Goal: Information Seeking & Learning: Find specific page/section

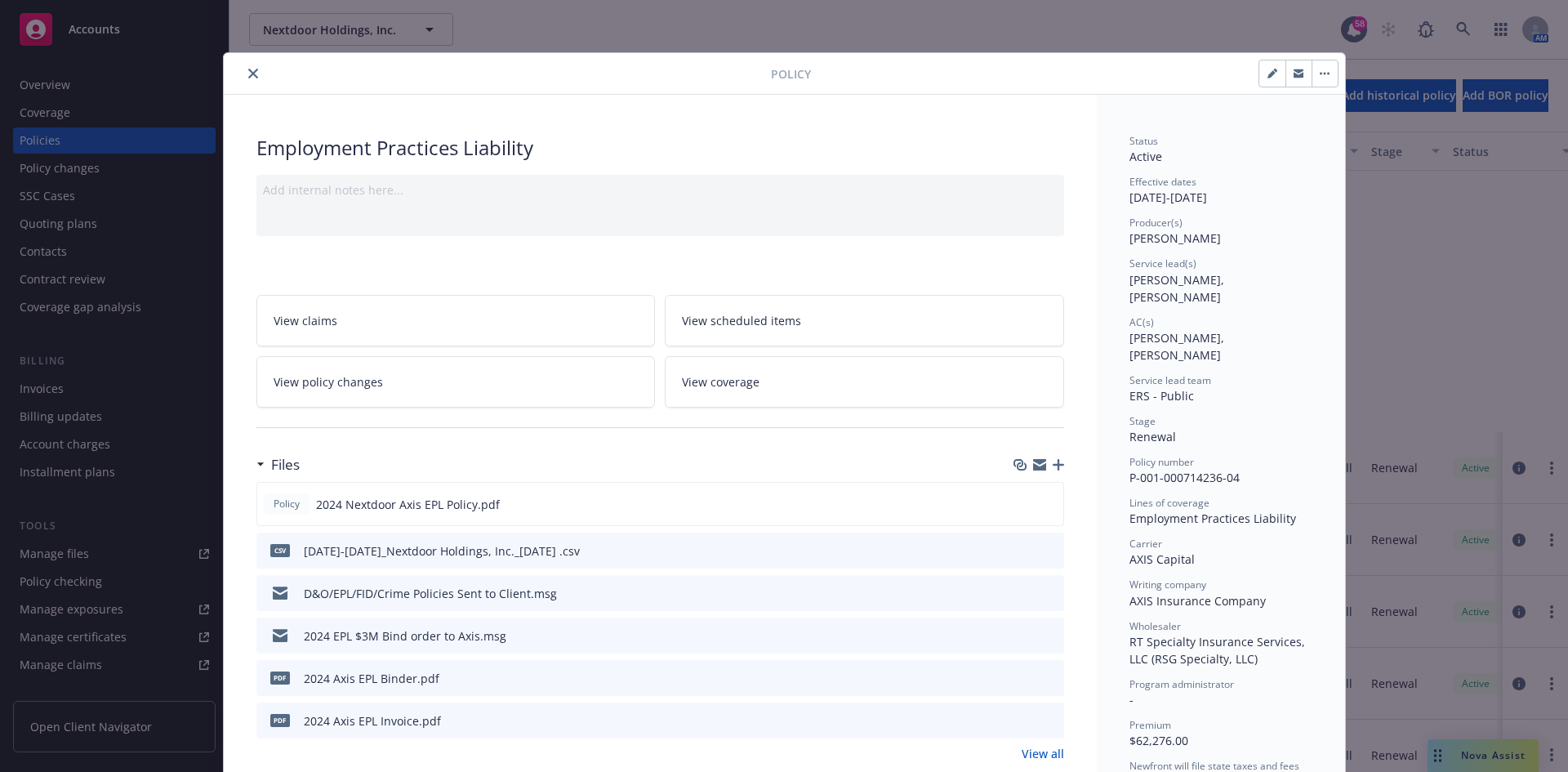
scroll to position [326, 0]
click at [248, 71] on icon "close" at bounding box center [253, 73] width 9 height 9
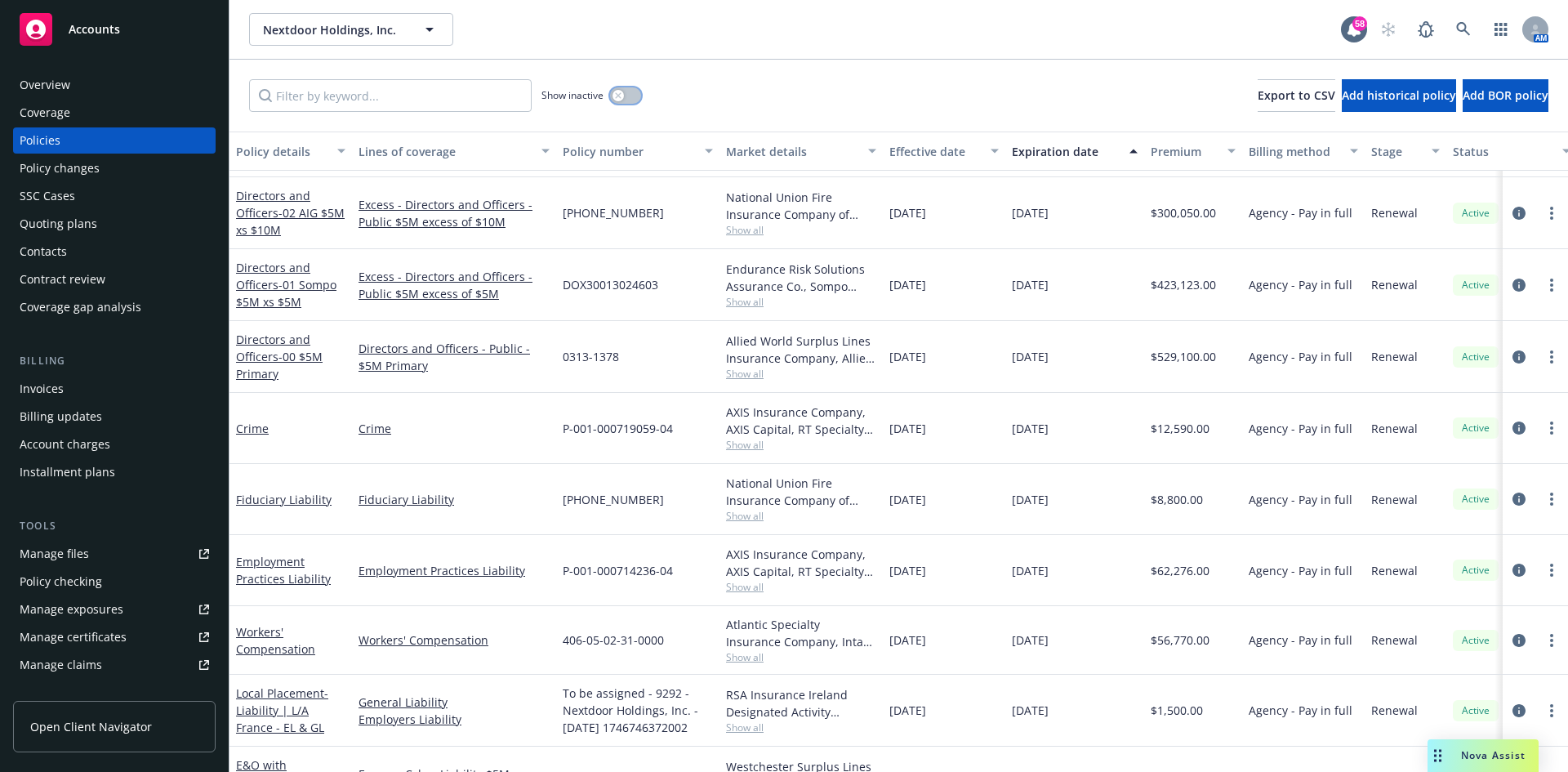
click at [632, 97] on button "button" at bounding box center [625, 95] width 31 height 16
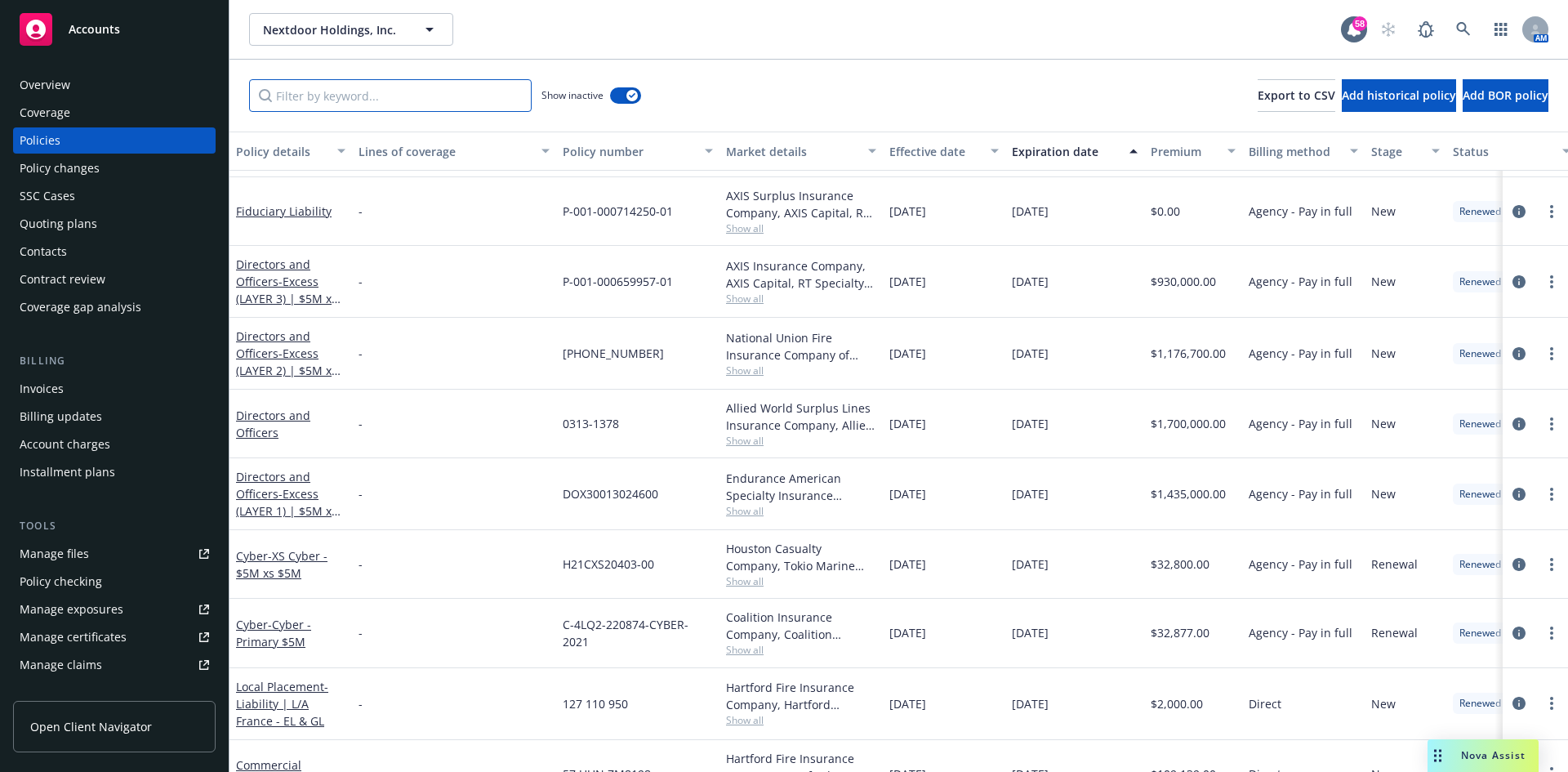
click at [396, 95] on input "Filter by keyword..." at bounding box center [390, 95] width 283 height 33
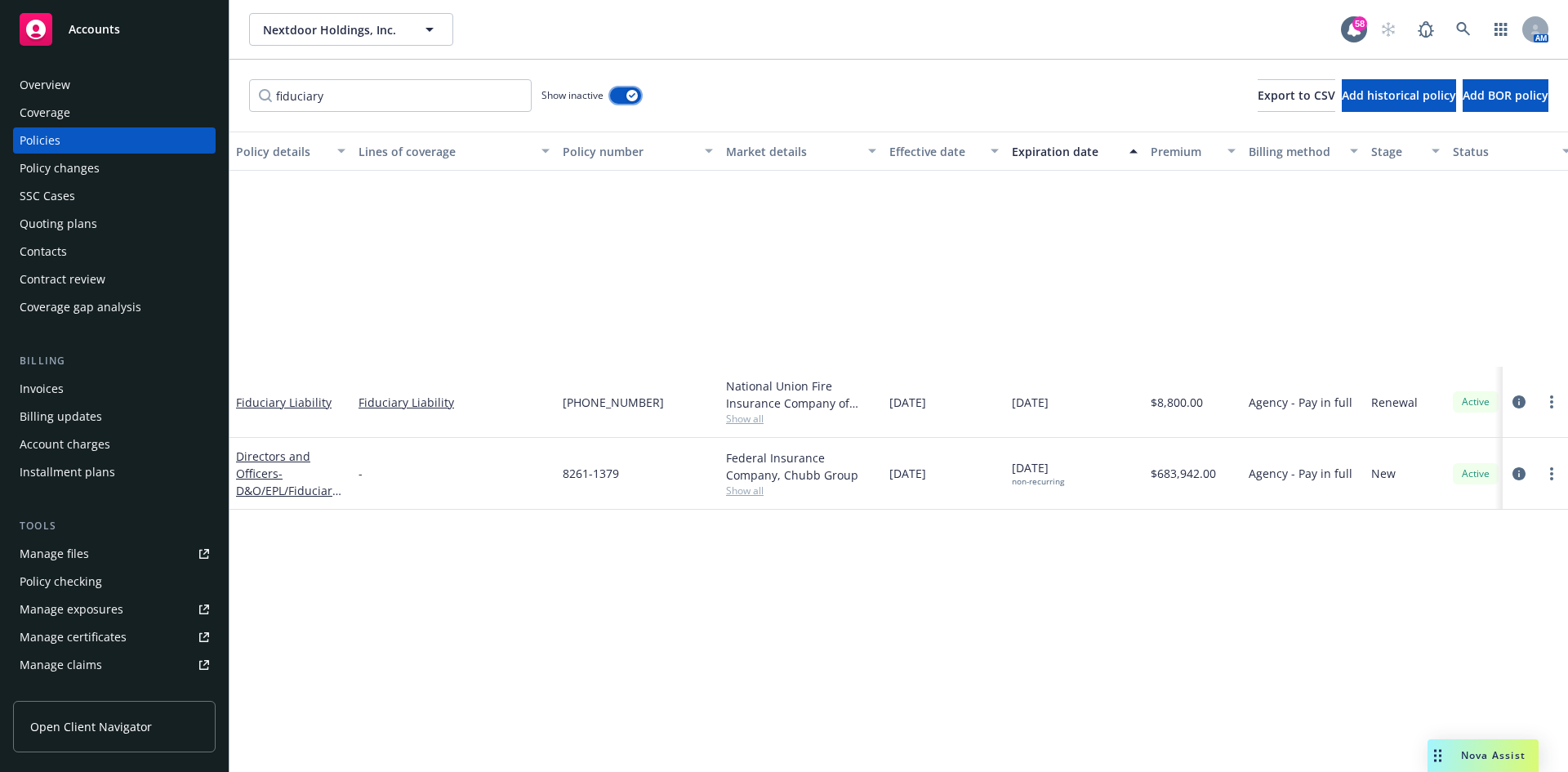
click at [628, 93] on div "button" at bounding box center [632, 96] width 11 height 11
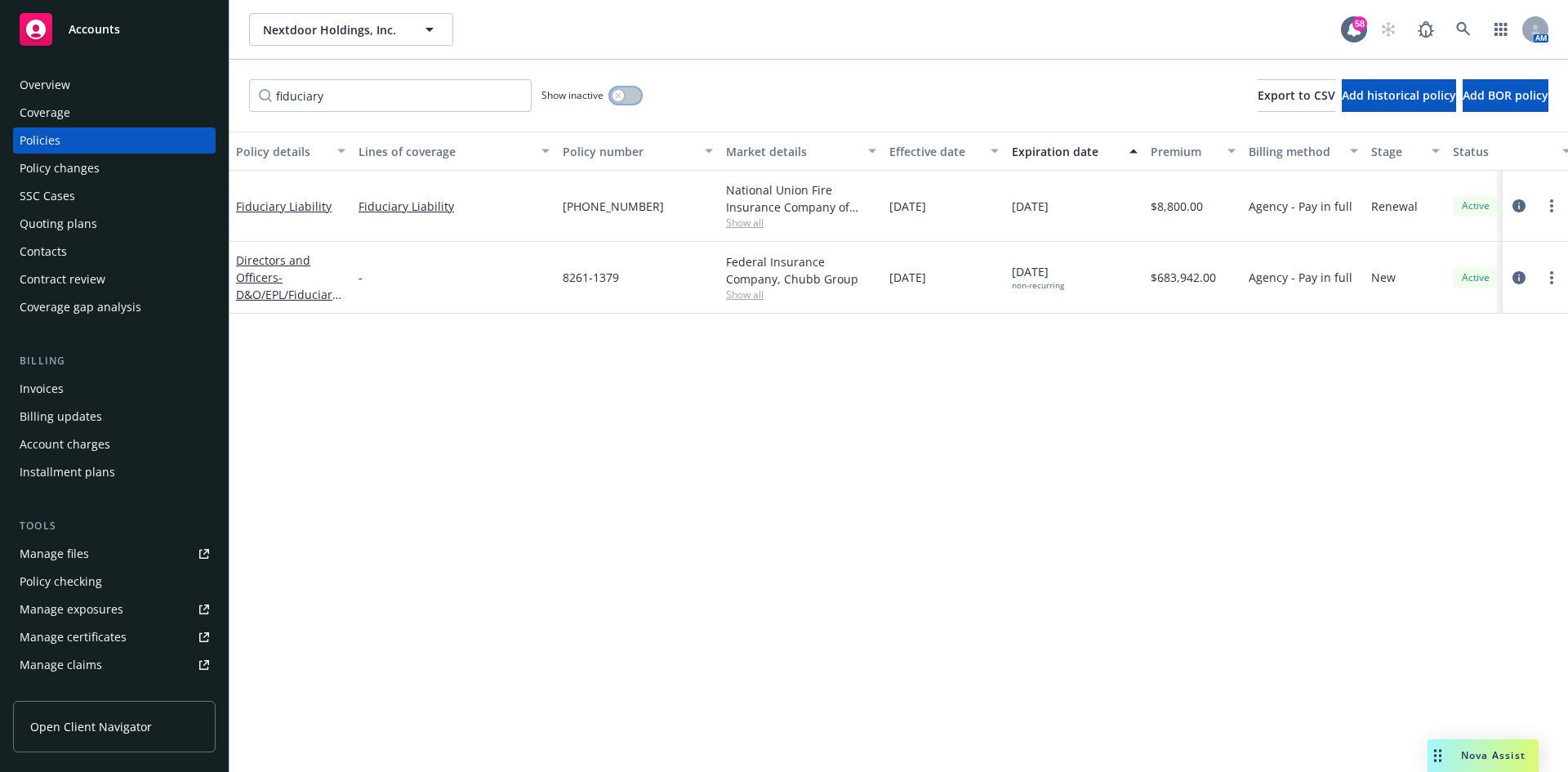
click at [628, 93] on button "button" at bounding box center [625, 95] width 31 height 16
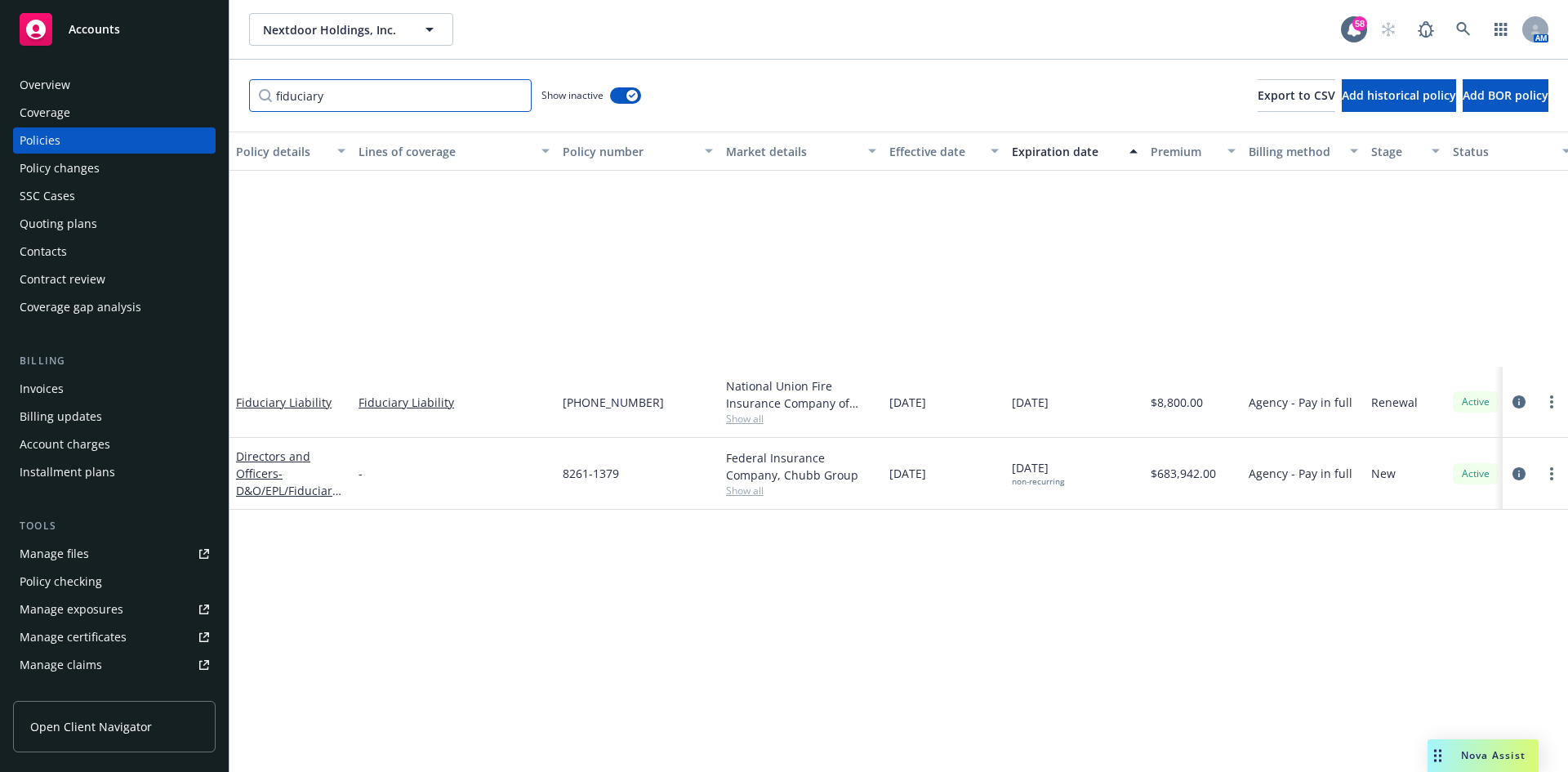
click at [343, 102] on input "fiduciary" at bounding box center [390, 95] width 283 height 33
drag, startPoint x: 338, startPoint y: 97, endPoint x: 227, endPoint y: 102, distance: 111.1
click at [227, 102] on div "Accounts Overview Coverage Policies Policy changes SSC Cases Quoting plans Cont…" at bounding box center [784, 386] width 1568 height 772
type input "fid"
click at [71, 142] on div "Policies" at bounding box center [115, 140] width 190 height 26
